Goal: Find specific page/section: Find specific page/section

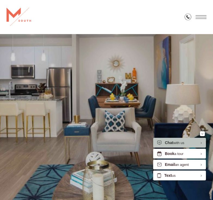
click at [199, 17] on span "Open Menu" at bounding box center [201, 17] width 11 height 4
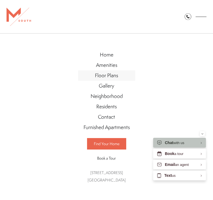
click at [109, 75] on span "Floor Plans" at bounding box center [106, 75] width 23 height 7
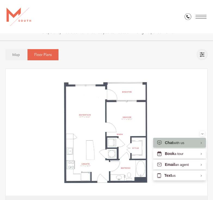
scroll to position [395, 0]
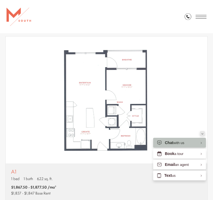
click at [202, 133] on icon "Minimize" at bounding box center [203, 133] width 2 height 1
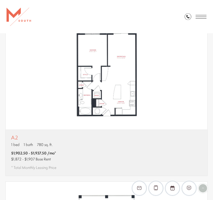
scroll to position [794, 0]
